Goal: Task Accomplishment & Management: Manage account settings

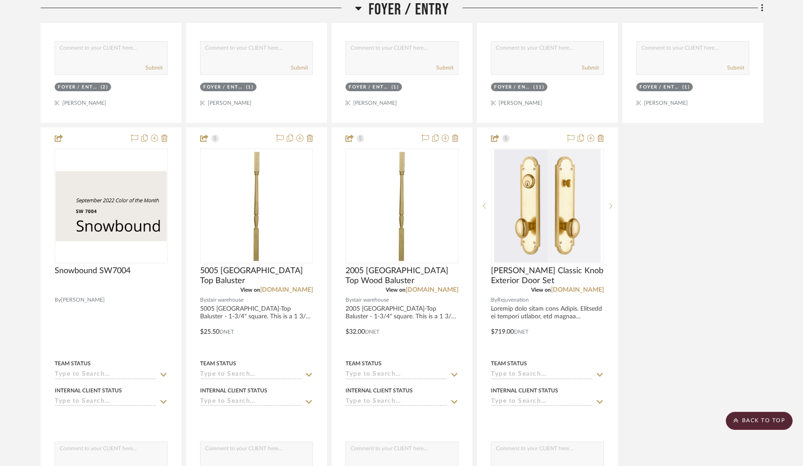
scroll to position [546, 0]
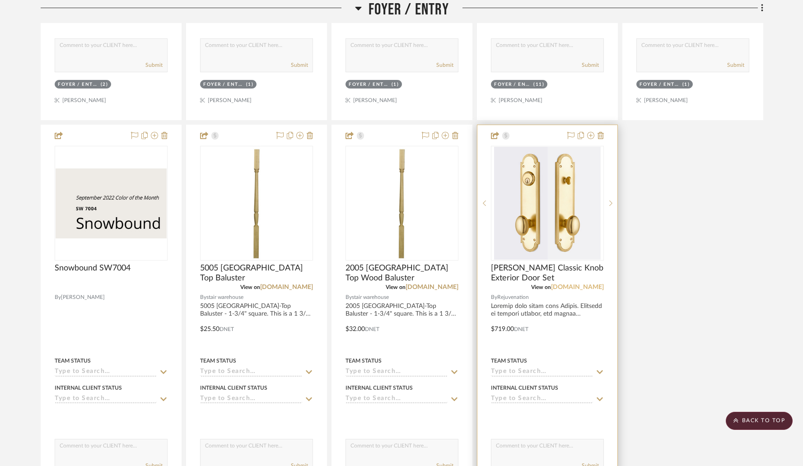
click at [568, 284] on link "rejuvenation.com" at bounding box center [577, 287] width 53 height 6
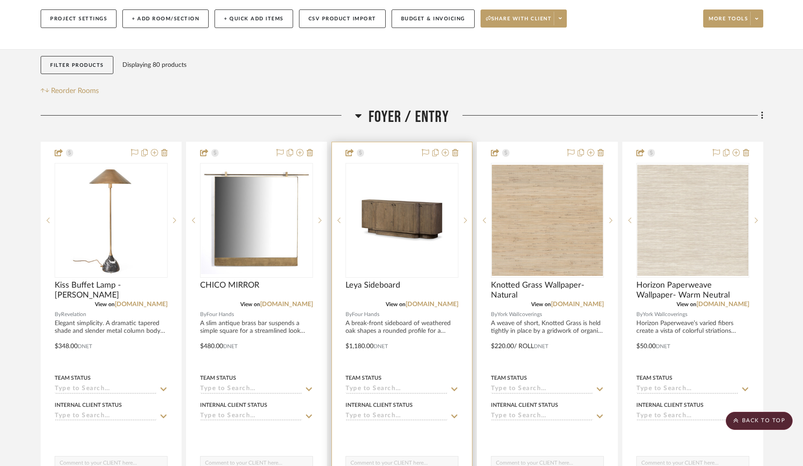
scroll to position [0, 0]
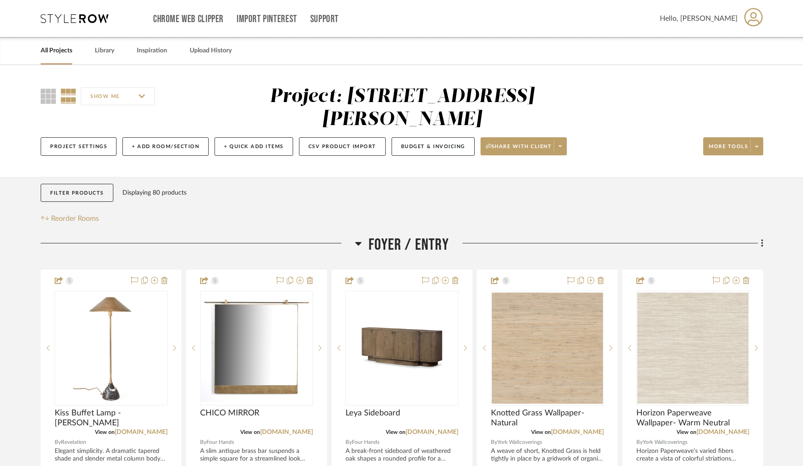
click at [60, 48] on link "All Projects" at bounding box center [57, 51] width 32 height 12
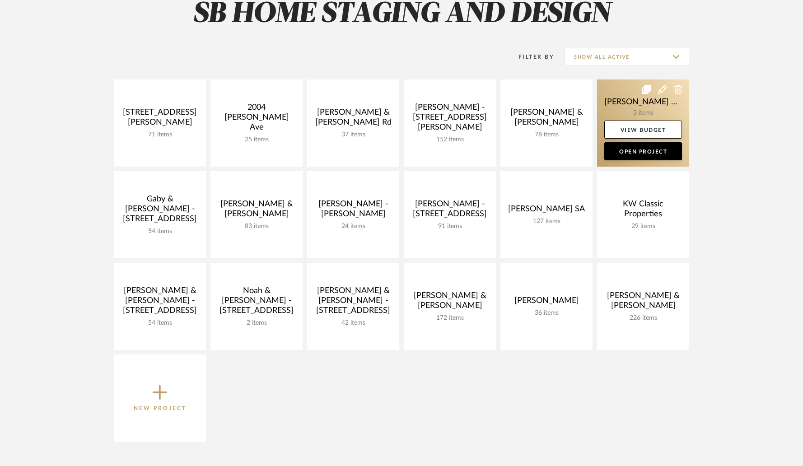
scroll to position [404, 0]
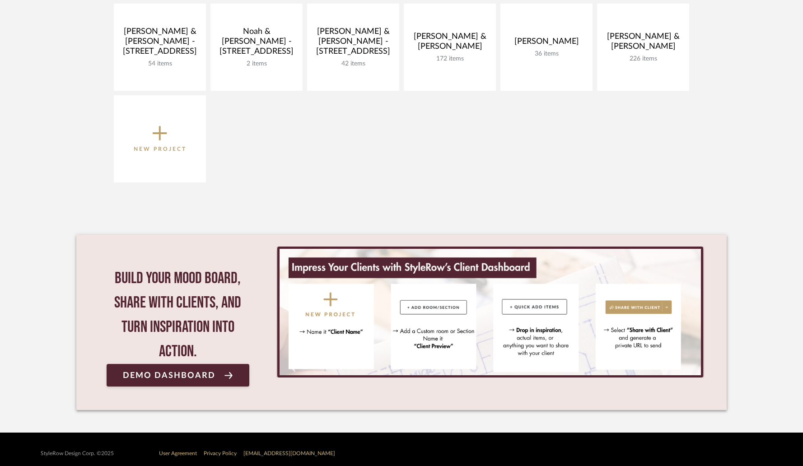
click at [164, 138] on icon at bounding box center [160, 133] width 14 height 19
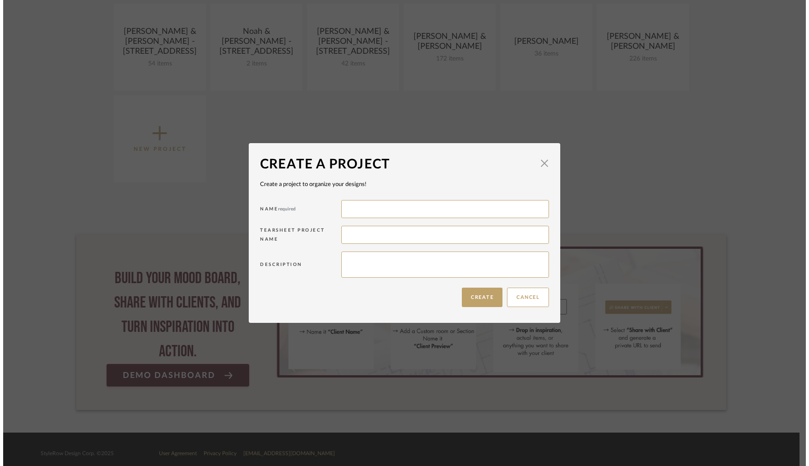
scroll to position [0, 0]
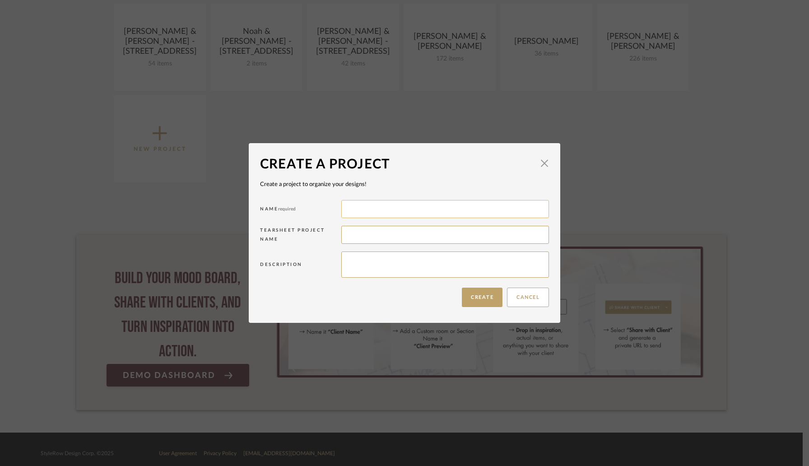
click at [358, 213] on input at bounding box center [445, 209] width 208 height 18
type input "[PERSON_NAME] - [STREET_ADDRESS]"
click at [477, 298] on button "Create" at bounding box center [482, 297] width 41 height 19
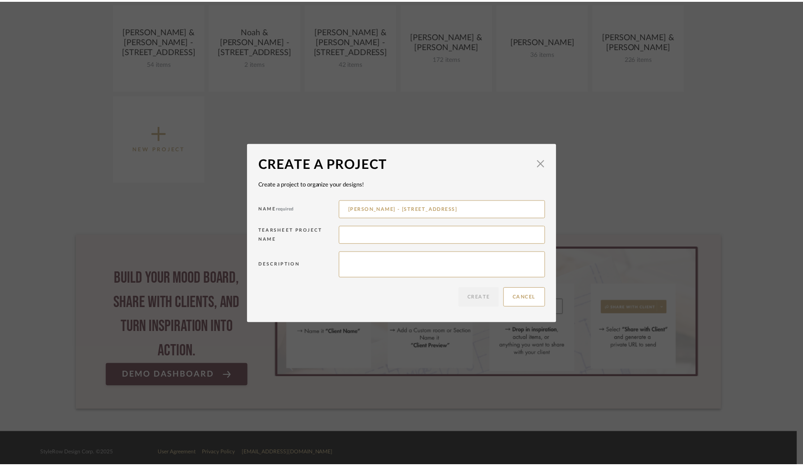
scroll to position [404, 0]
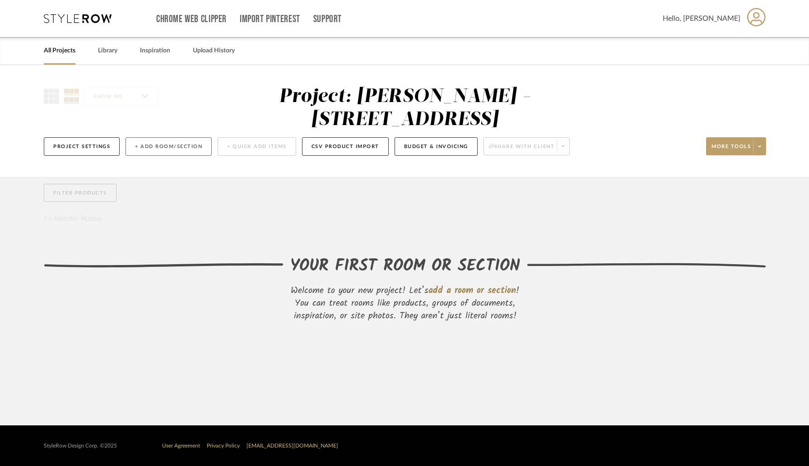
click at [153, 137] on button "+ Add Room/Section" at bounding box center [169, 146] width 86 height 19
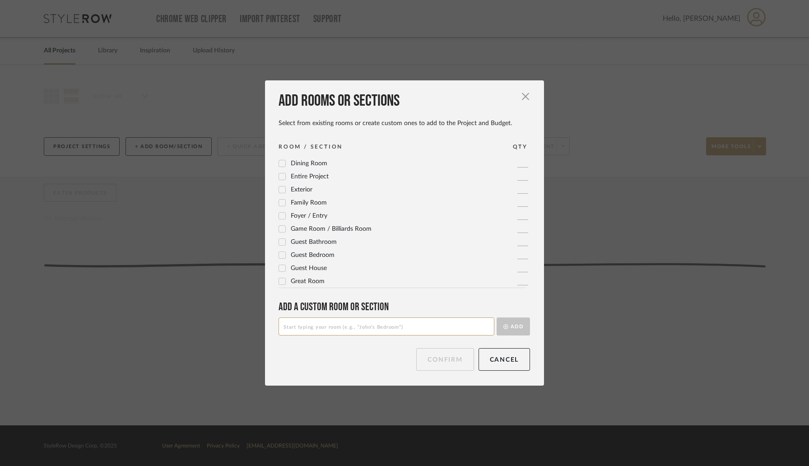
scroll to position [67, 0]
click at [280, 212] on icon at bounding box center [283, 212] width 6 height 5
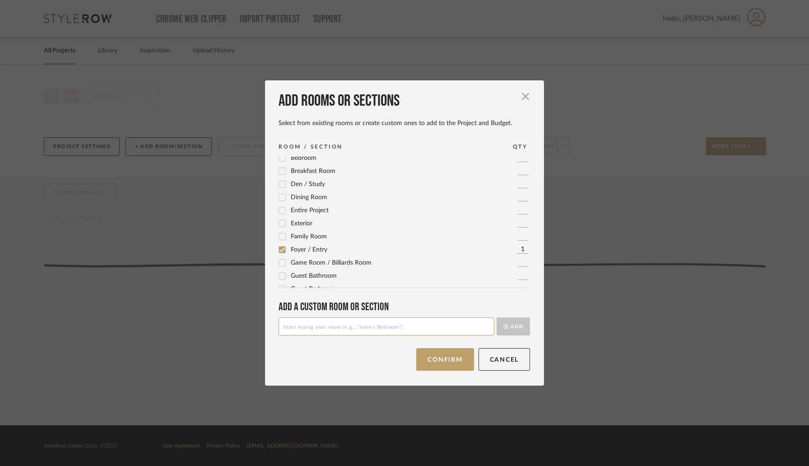
click at [280, 199] on icon at bounding box center [283, 198] width 6 height 5
click at [305, 233] on span "Living Room" at bounding box center [308, 232] width 34 height 6
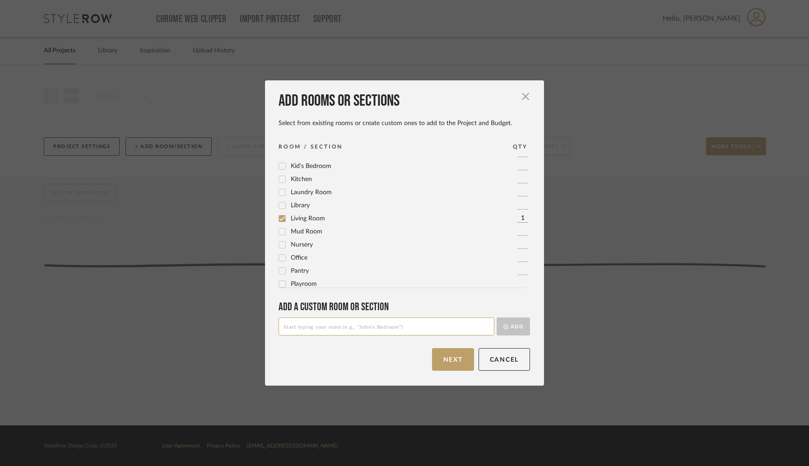
scroll to position [219, 0]
click at [295, 257] on span "Office" at bounding box center [299, 257] width 17 height 6
click at [281, 179] on icon at bounding box center [282, 178] width 6 height 6
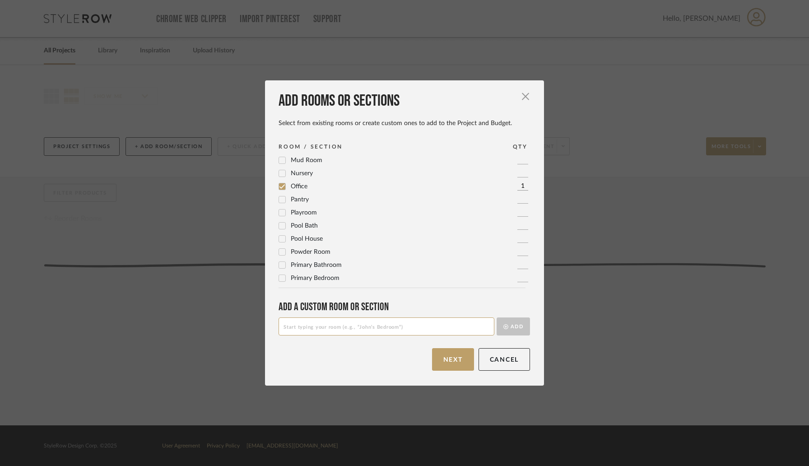
scroll to position [301, 0]
click at [311, 269] on span "Primary Bedroom" at bounding box center [315, 266] width 49 height 6
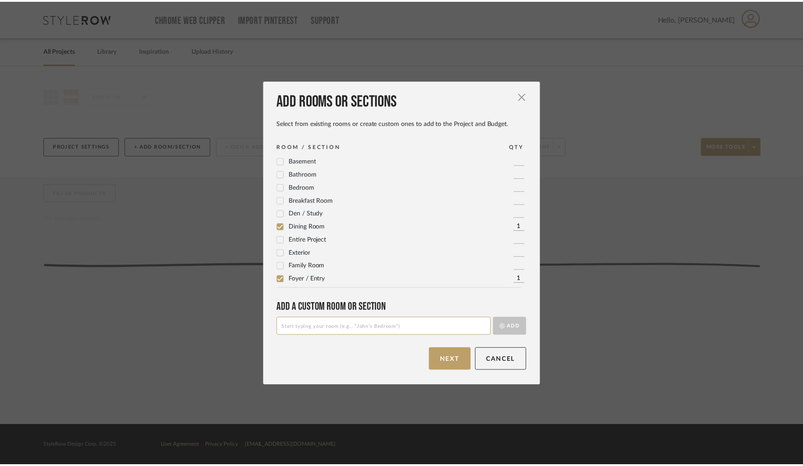
scroll to position [0, 0]
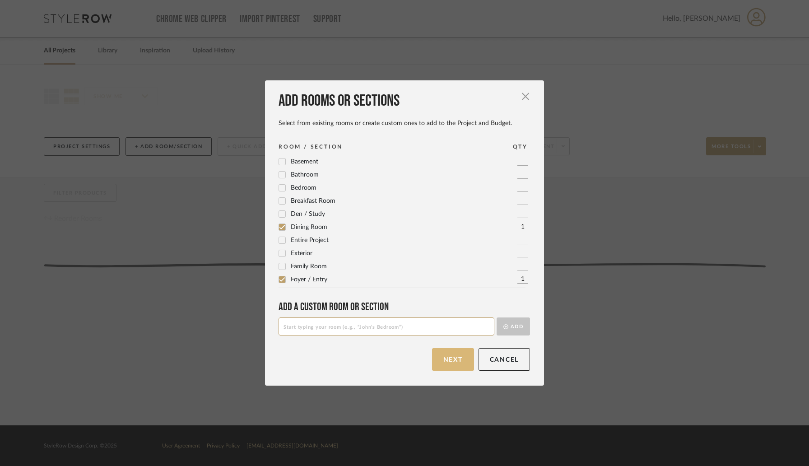
click at [449, 357] on button "Next" at bounding box center [453, 359] width 42 height 23
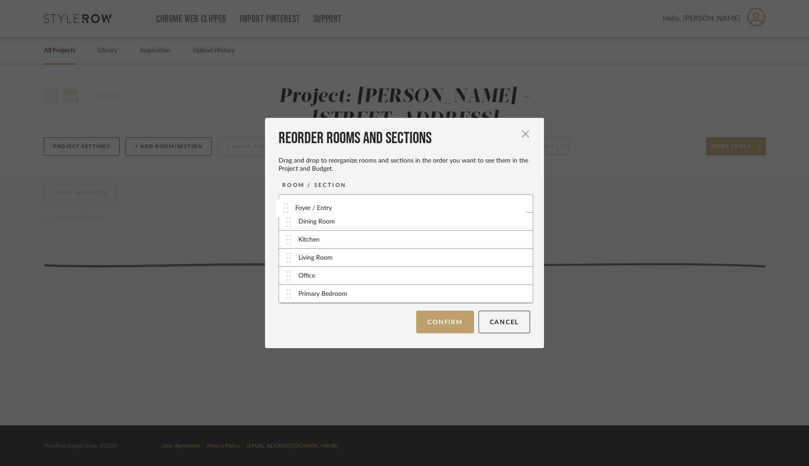
drag, startPoint x: 284, startPoint y: 225, endPoint x: 285, endPoint y: 210, distance: 15.8
drag, startPoint x: 285, startPoint y: 258, endPoint x: 285, endPoint y: 248, distance: 10.4
click at [285, 248] on div "Foyer / Entry Dining Room Kitchen Living Room Office Primary Bedroom Living Room" at bounding box center [406, 248] width 255 height 109
drag, startPoint x: 285, startPoint y: 259, endPoint x: 285, endPoint y: 240, distance: 19.4
click at [440, 320] on button "Confirm" at bounding box center [444, 322] width 57 height 23
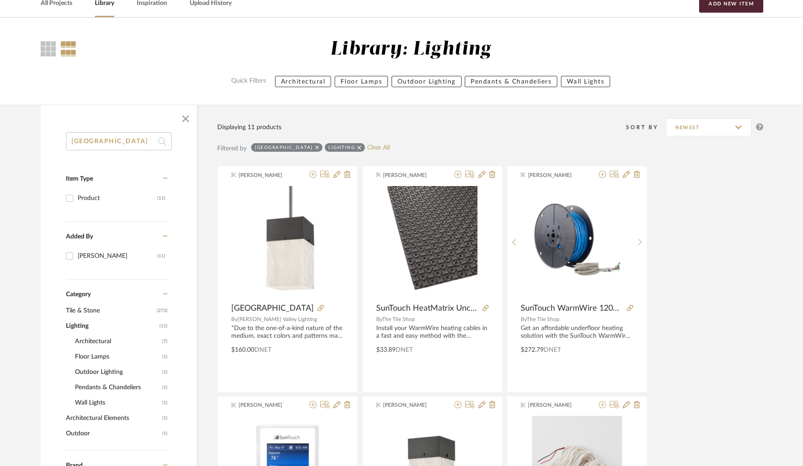
click at [137, 145] on input "[GEOGRAPHIC_DATA]" at bounding box center [119, 141] width 106 height 18
paste input "[PERSON_NAME]"
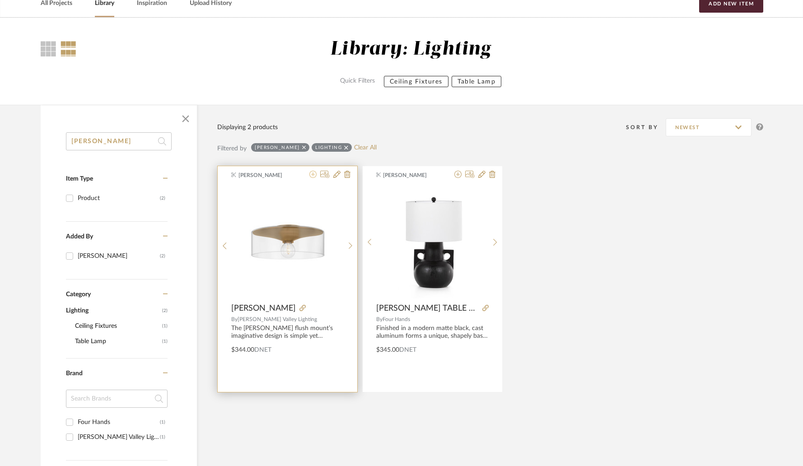
click at [313, 174] on icon at bounding box center [312, 174] width 7 height 7
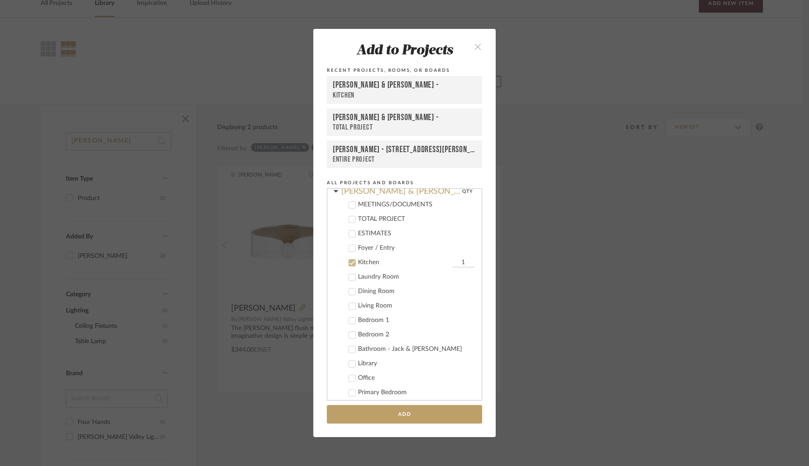
scroll to position [114, 0]
click at [349, 263] on icon at bounding box center [352, 264] width 6 height 6
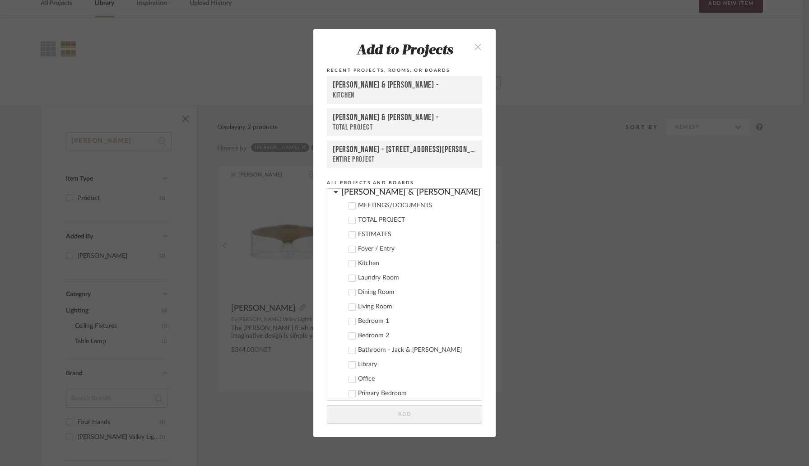
click at [334, 192] on icon at bounding box center [336, 192] width 4 height 2
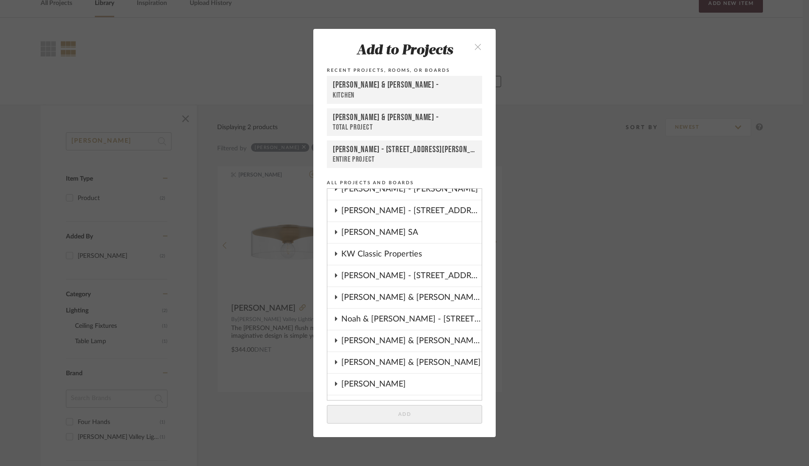
scroll to position [205, 0]
click at [366, 279] on div "[PERSON_NAME] - [STREET_ADDRESS]" at bounding box center [411, 275] width 140 height 21
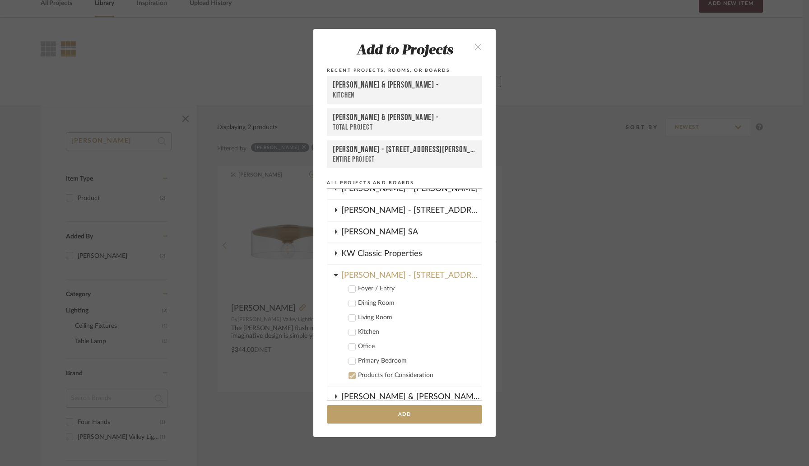
click at [352, 292] on div at bounding box center [352, 288] width 7 height 7
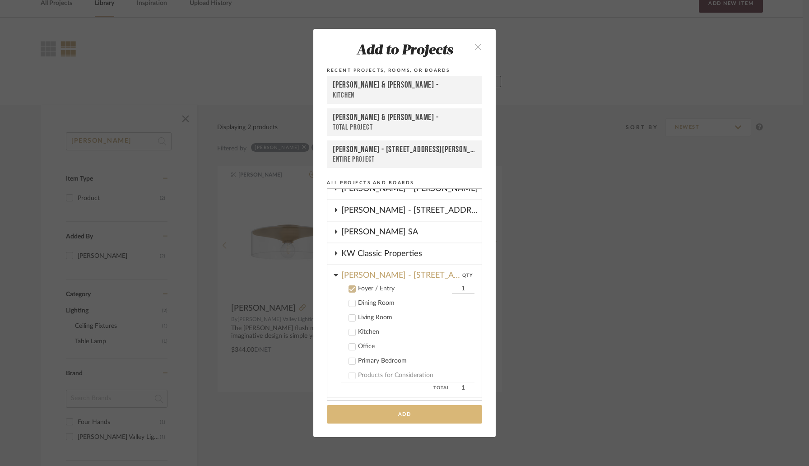
click at [392, 416] on button "Add" at bounding box center [404, 414] width 155 height 19
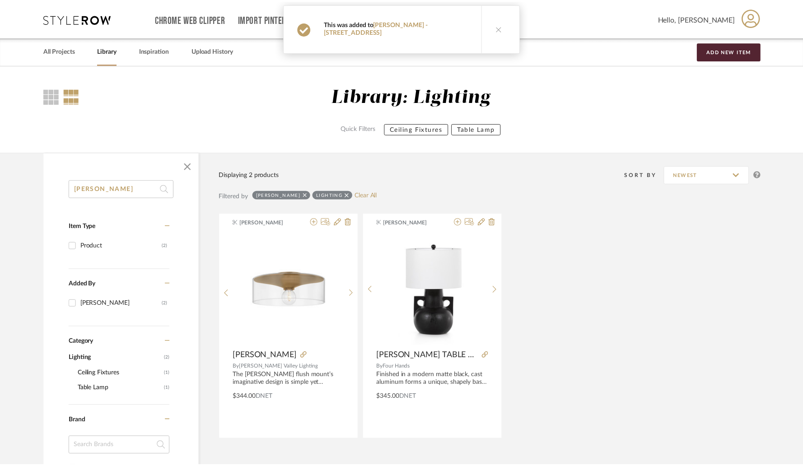
scroll to position [47, 0]
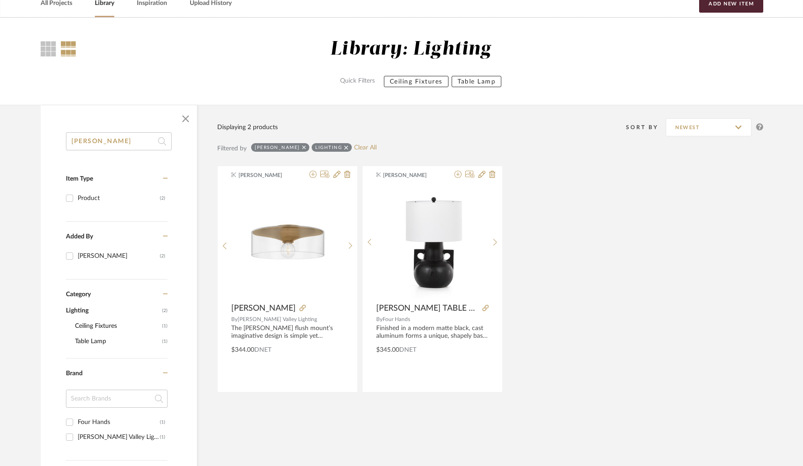
click at [118, 137] on input "[PERSON_NAME]" at bounding box center [119, 141] width 106 height 18
type input "aldean"
